Goal: Task Accomplishment & Management: Manage account settings

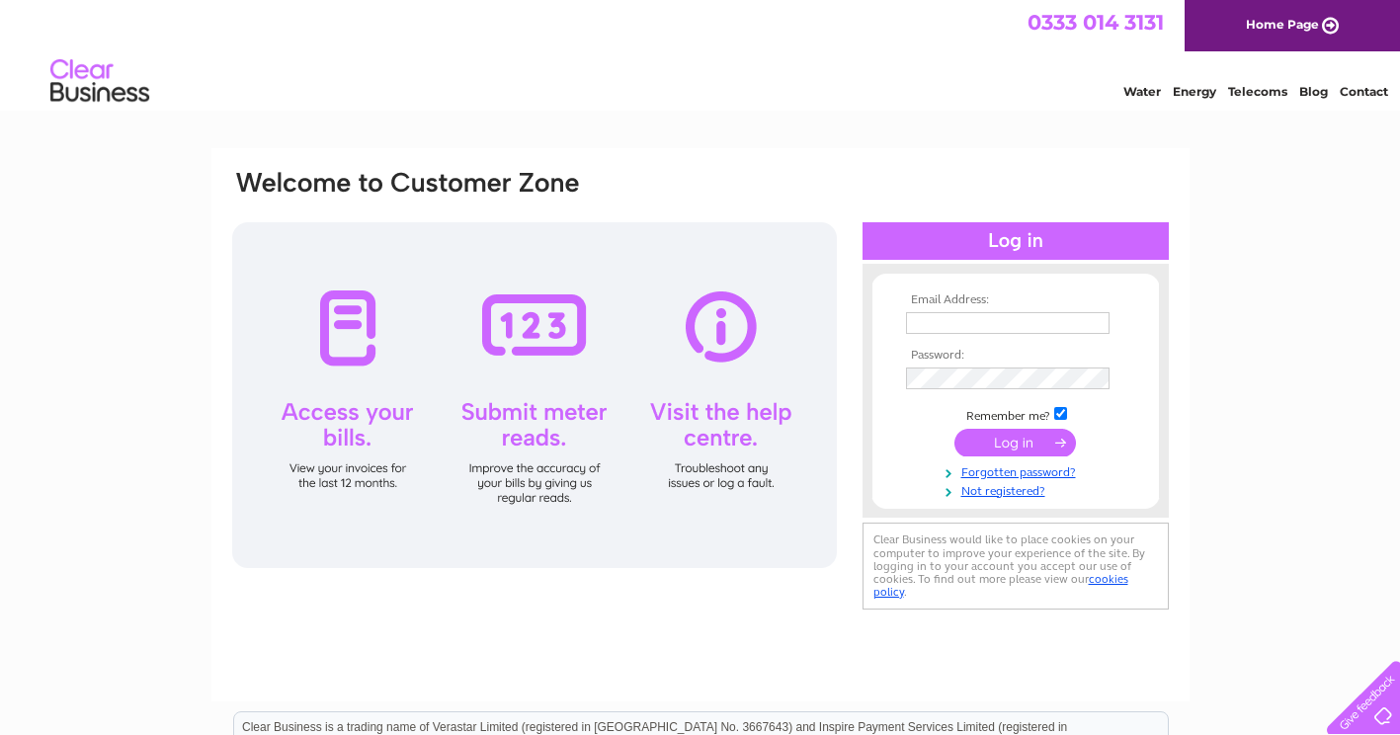
type input "info@the-village-florist.co.uk"
click at [1026, 436] on input "submit" at bounding box center [1015, 443] width 122 height 28
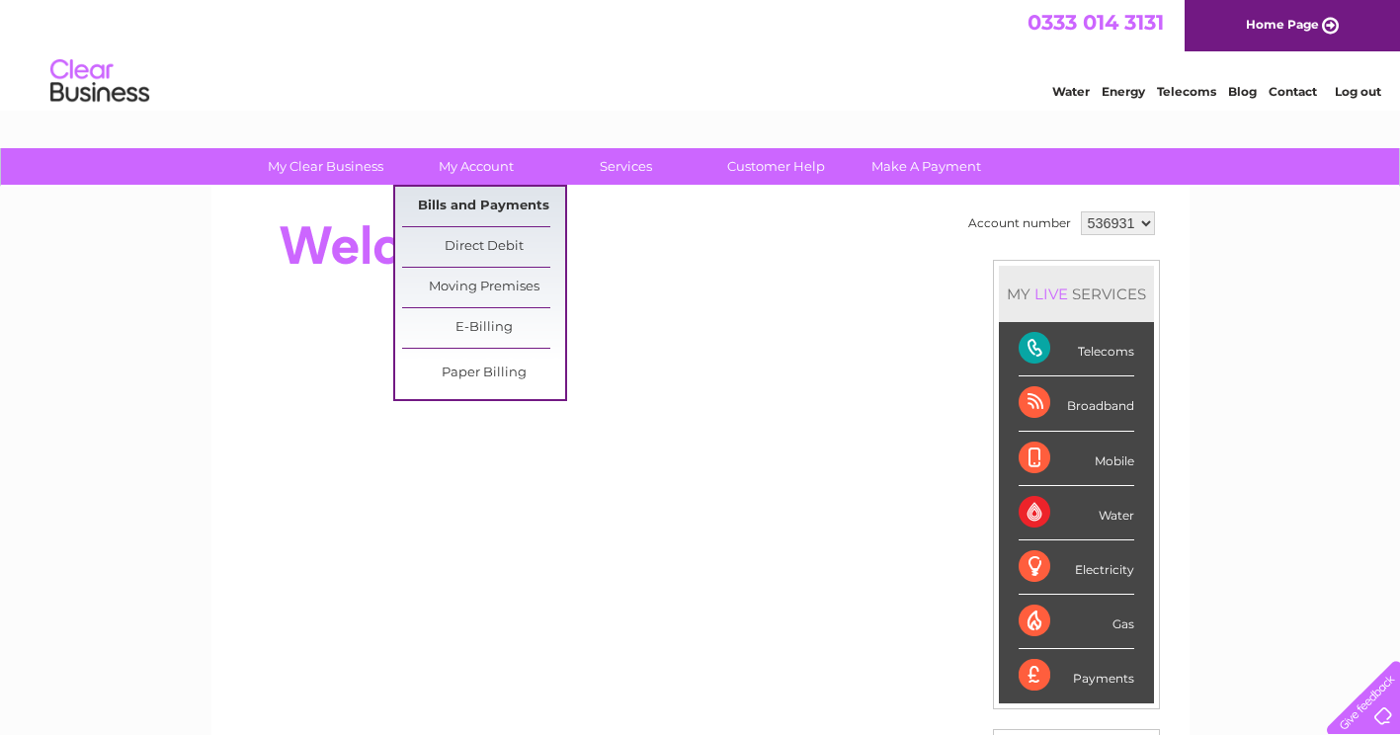
click at [458, 202] on link "Bills and Payments" at bounding box center [483, 207] width 163 height 40
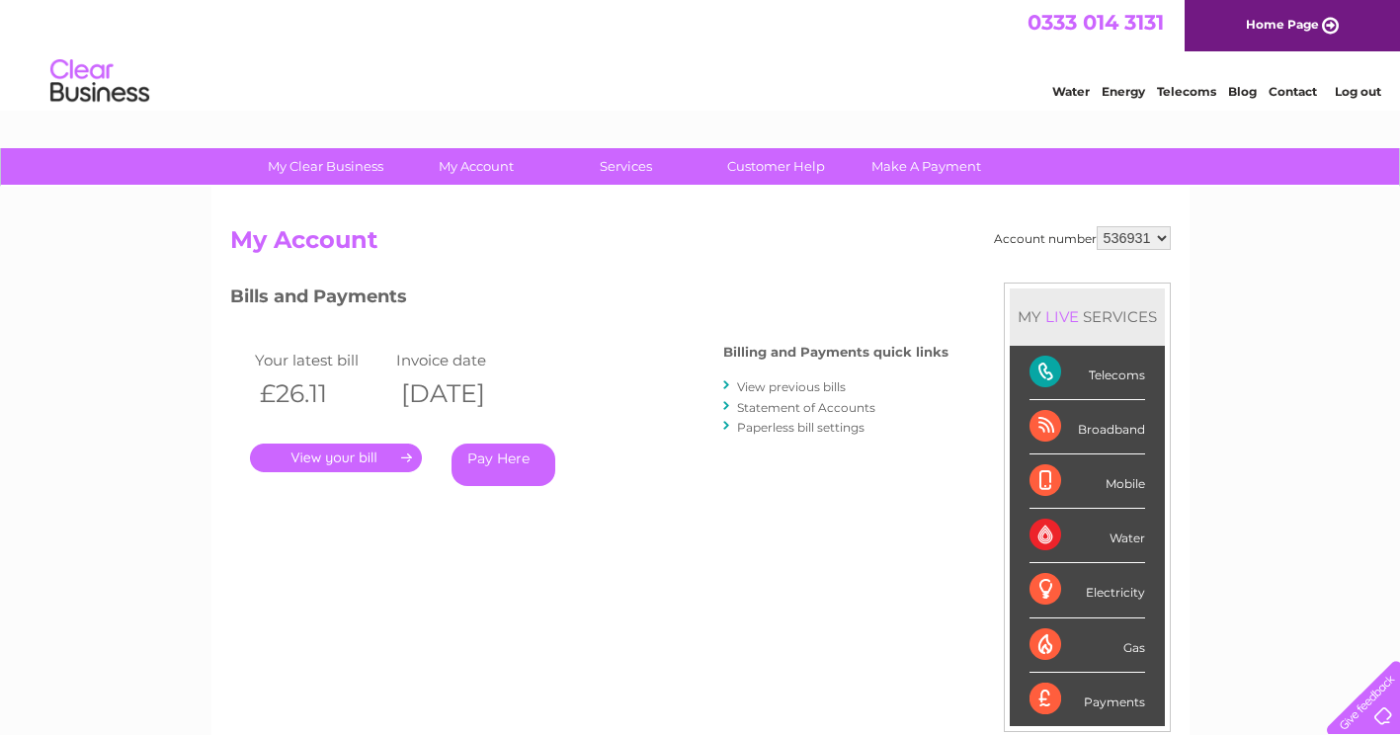
click at [355, 451] on link "." at bounding box center [336, 458] width 172 height 29
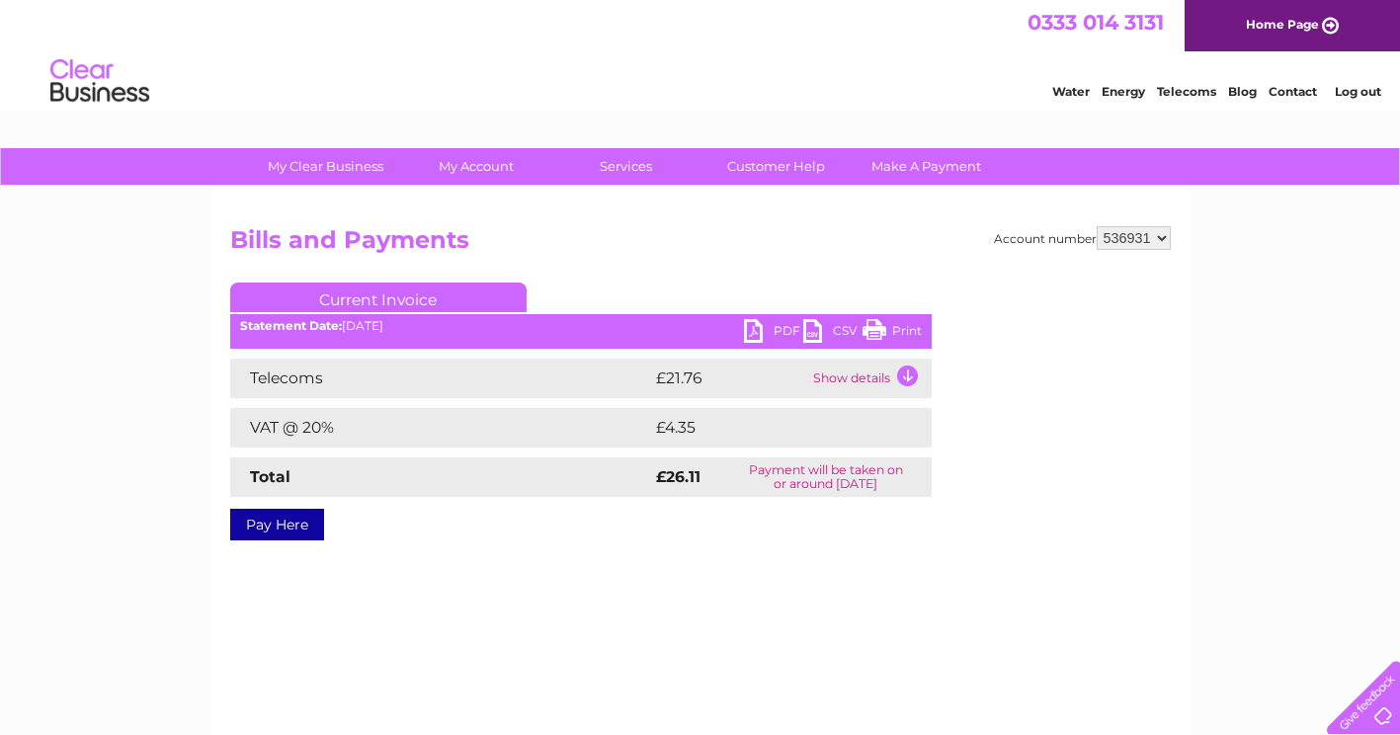
click at [763, 320] on link "PDF" at bounding box center [773, 333] width 59 height 29
